Goal: Go to known website: Access a specific website the user already knows

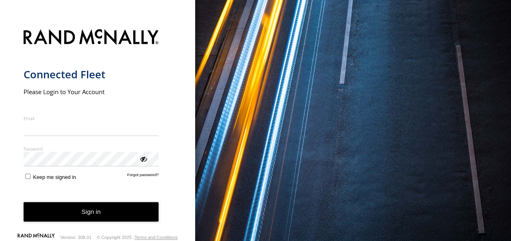
type input "**********"
click at [116, 214] on button "Sign in" at bounding box center [91, 212] width 135 height 20
